Goal: Information Seeking & Learning: Learn about a topic

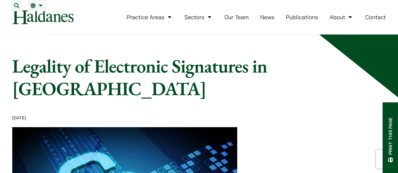
scroll to position [405, 0]
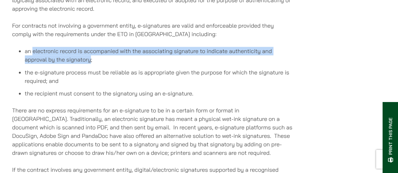
drag, startPoint x: 33, startPoint y: 56, endPoint x: 90, endPoint y: 65, distance: 58.4
click at [90, 64] on li "an electronic record is accompanied with the associating signature to indicate …" at bounding box center [159, 55] width 268 height 17
copy li "electronic record is accompanied with the associating signature to indicate aut…"
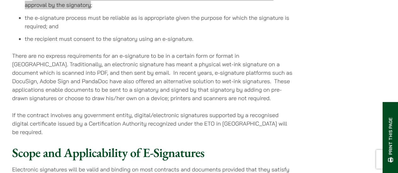
scroll to position [468, 0]
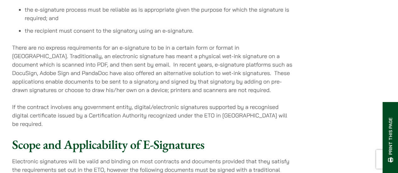
click at [238, 112] on p "If the contract involves any government entity, digital/electronic signatures s…" at bounding box center [152, 116] width 281 height 26
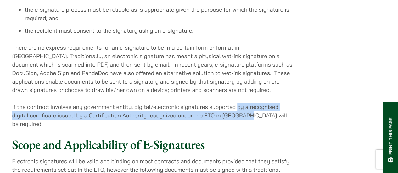
drag, startPoint x: 238, startPoint y: 111, endPoint x: 250, endPoint y: 121, distance: 15.2
click at [250, 121] on p "If the contract involves any government entity, digital/electronic signatures s…" at bounding box center [152, 116] width 281 height 26
copy p "by a recognised digital certificate issued by a Certification Authority recogni…"
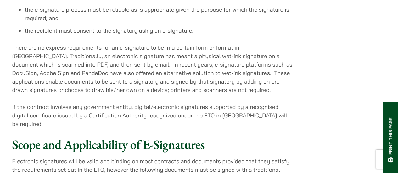
click at [149, 73] on p "There are no express requirements for an e-signature to be in a certain form or…" at bounding box center [152, 68] width 281 height 51
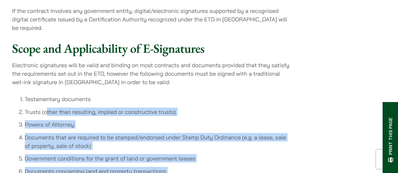
scroll to position [562, 0]
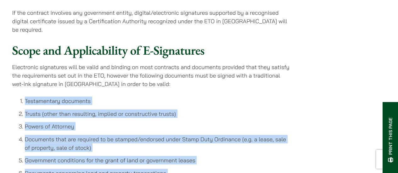
drag, startPoint x: 87, startPoint y: 148, endPoint x: 19, endPoint y: 105, distance: 80.3
click at [19, 105] on ol "Testamentary documents Trusts (other than resulting, implied or constructive tr…" at bounding box center [152, 169] width 281 height 145
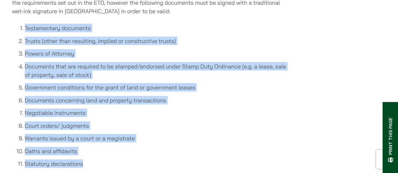
scroll to position [625, 0]
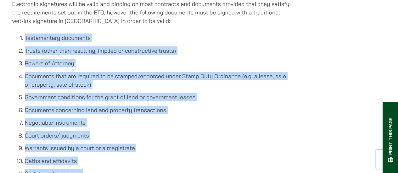
click at [221, 68] on li "Powers of Attorney" at bounding box center [159, 63] width 268 height 9
click at [211, 68] on li "Powers of Attorney" at bounding box center [159, 63] width 268 height 9
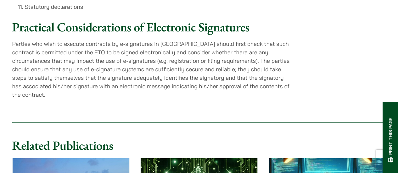
scroll to position [783, 0]
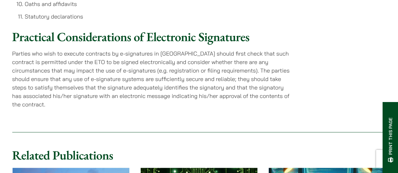
click at [199, 89] on p "Parties who wish to execute contracts by e-signatures in [GEOGRAPHIC_DATA] shou…" at bounding box center [152, 79] width 281 height 60
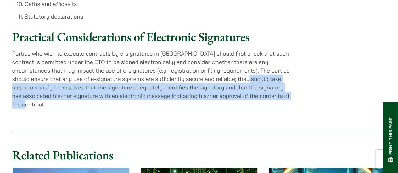
drag, startPoint x: 221, startPoint y: 84, endPoint x: 285, endPoint y: 100, distance: 66.4
click at [285, 100] on p "Parties who wish to execute contracts by e-signatures in [GEOGRAPHIC_DATA] shou…" at bounding box center [152, 79] width 281 height 60
copy p "take steps to satisfy themselves that the signature adequately identifies the s…"
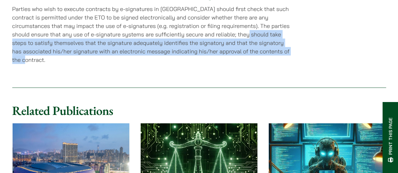
scroll to position [720, 0]
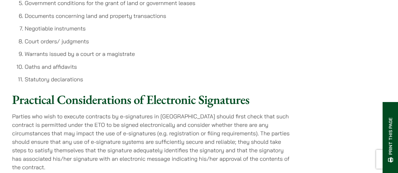
click at [228, 142] on p "Parties who wish to execute contracts by e-signatures in [GEOGRAPHIC_DATA] shou…" at bounding box center [152, 142] width 281 height 60
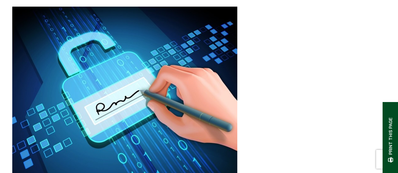
scroll to position [90, 0]
